Goal: Information Seeking & Learning: Learn about a topic

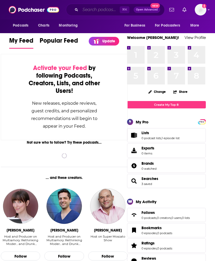
click at [111, 12] on input "Search podcasts, credits, & more..." at bounding box center [99, 10] width 39 height 8
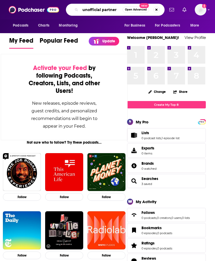
type input "unofficial partner"
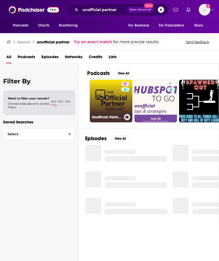
click at [104, 99] on link "51 Unofficial Partner Podcast" at bounding box center [111, 101] width 43 height 43
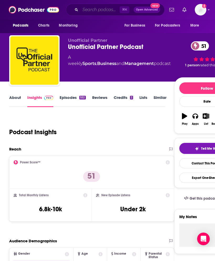
click at [114, 10] on input "Search podcasts, credits, & more..." at bounding box center [99, 10] width 39 height 8
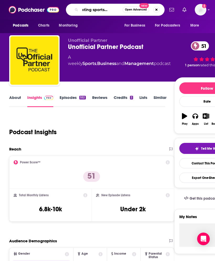
type input "navigating sports business"
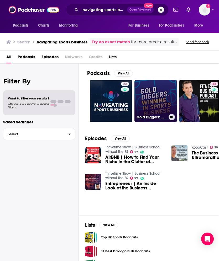
click at [157, 96] on link "Gold Diggers: Winning in Sports Business" at bounding box center [156, 101] width 43 height 43
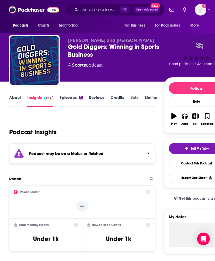
click at [67, 101] on link "Episodes 2" at bounding box center [71, 101] width 23 height 12
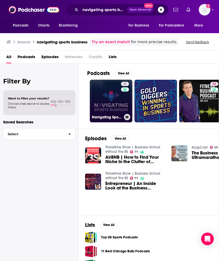
click at [108, 87] on link "22 Navigating Sports Business" at bounding box center [111, 101] width 43 height 43
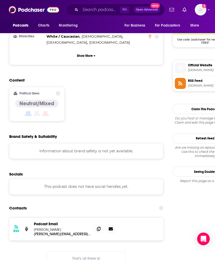
scroll to position [391, 0]
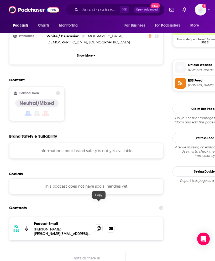
click at [98, 226] on icon at bounding box center [99, 228] width 4 height 4
